Goal: Task Accomplishment & Management: Complete application form

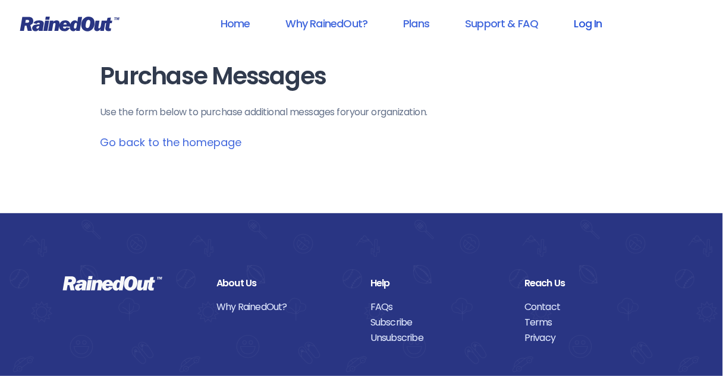
click at [582, 25] on link "Log In" at bounding box center [588, 23] width 59 height 27
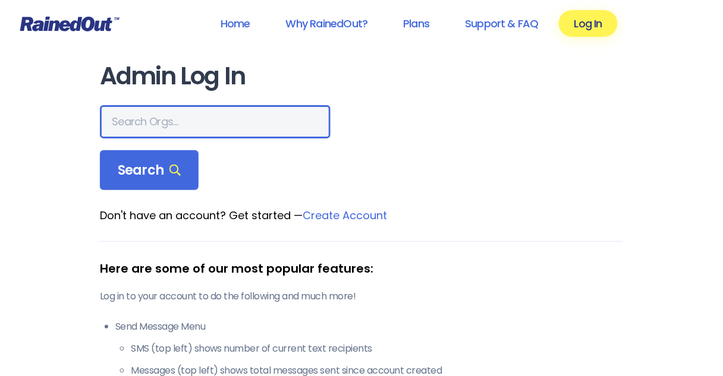
click at [182, 125] on input "text" at bounding box center [215, 121] width 231 height 33
type input "[DEMOGRAPHIC_DATA]"
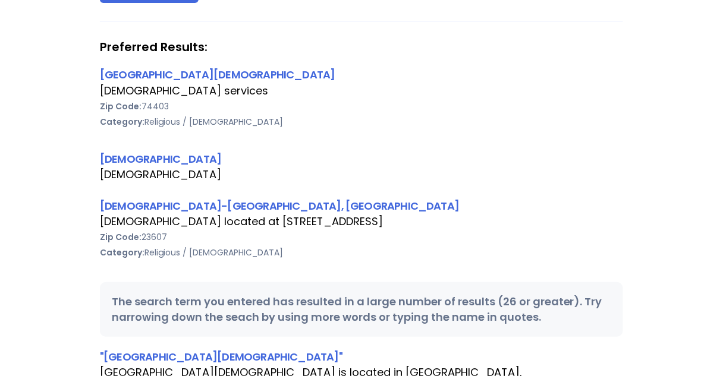
scroll to position [190, 0]
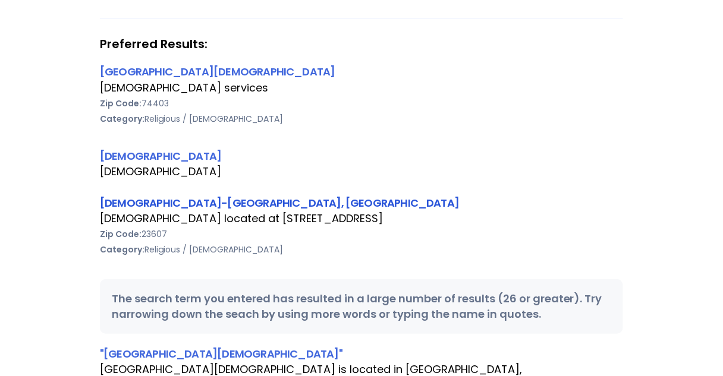
click at [195, 202] on link "[DEMOGRAPHIC_DATA]-[GEOGRAPHIC_DATA], [GEOGRAPHIC_DATA]" at bounding box center [279, 203] width 359 height 15
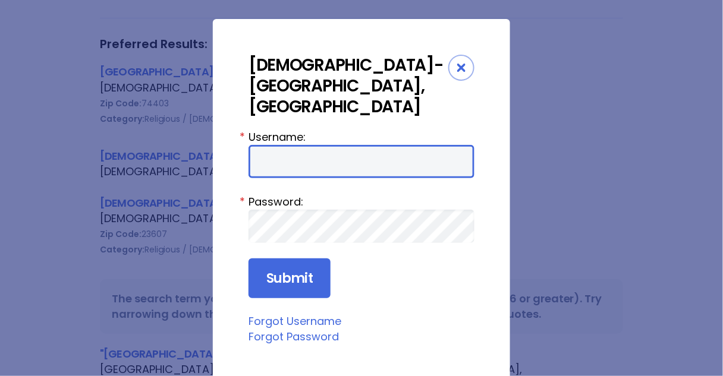
type input "Preston954"
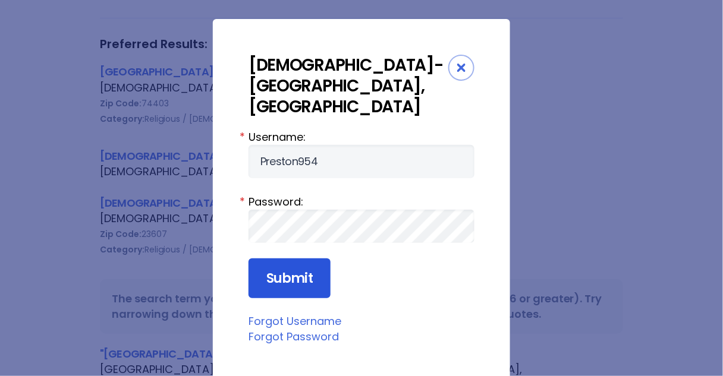
click at [278, 258] on input "Submit" at bounding box center [289, 278] width 82 height 40
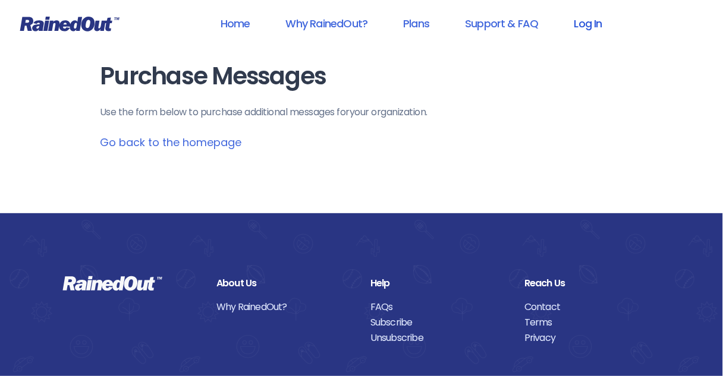
click at [584, 27] on link "Log In" at bounding box center [588, 23] width 59 height 27
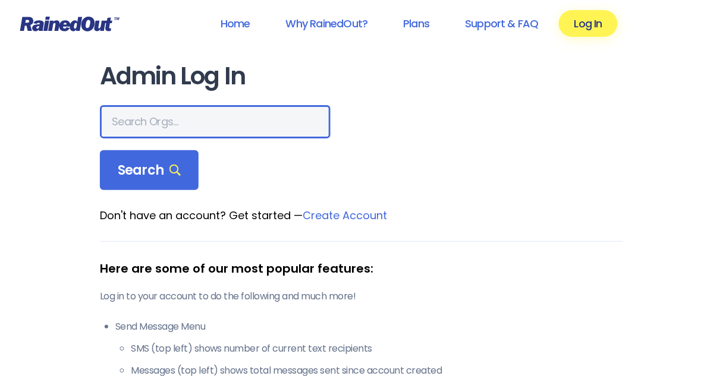
click at [207, 125] on input "text" at bounding box center [215, 121] width 231 height 33
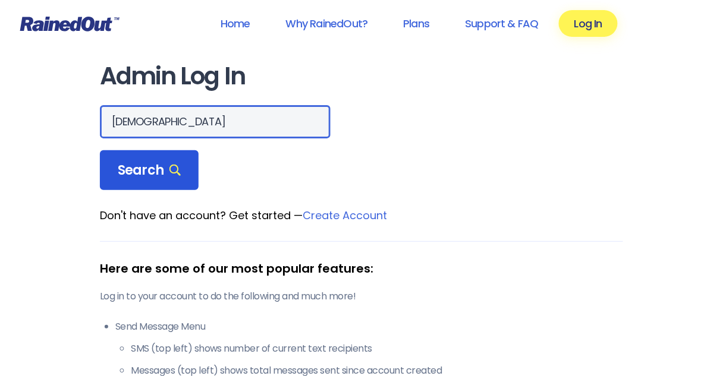
type input "trinity baptist church"
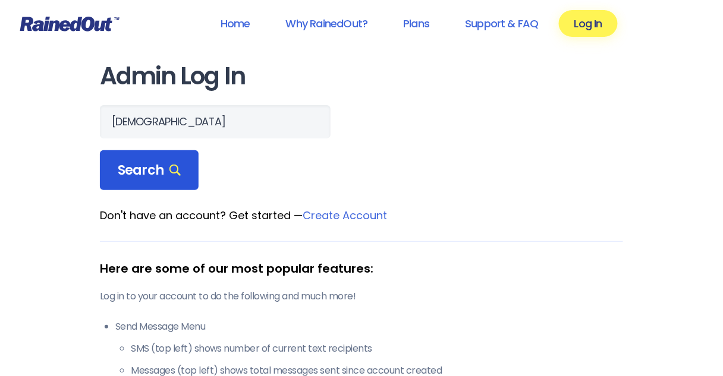
click at [159, 168] on span "Search" at bounding box center [149, 170] width 63 height 17
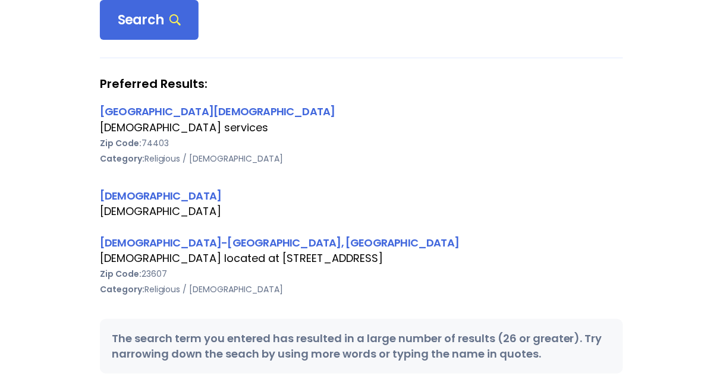
scroll to position [190, 0]
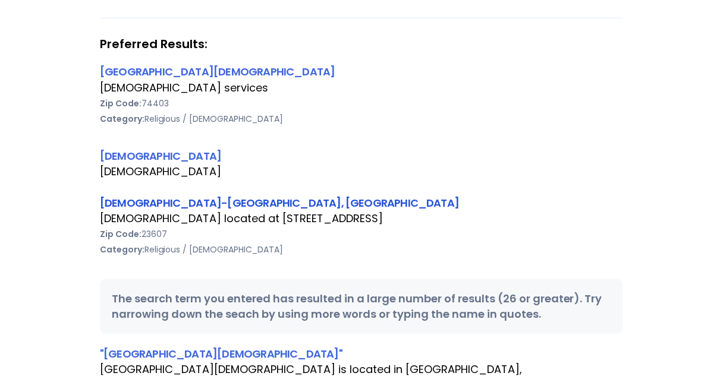
click at [220, 204] on link "[DEMOGRAPHIC_DATA]-[GEOGRAPHIC_DATA], [GEOGRAPHIC_DATA]" at bounding box center [279, 203] width 359 height 15
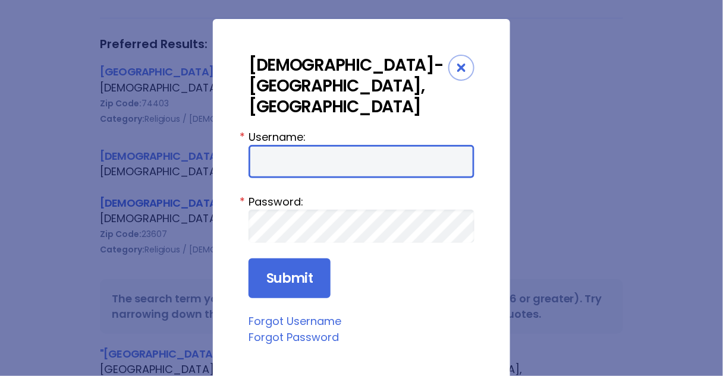
type input "Preston954"
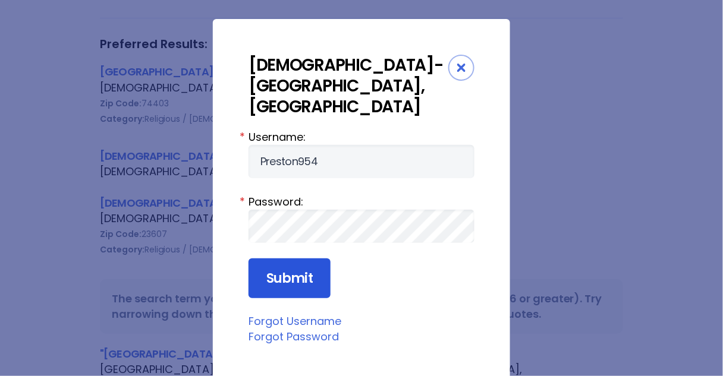
click at [289, 258] on input "Submit" at bounding box center [289, 278] width 82 height 40
